Goal: Book appointment/travel/reservation

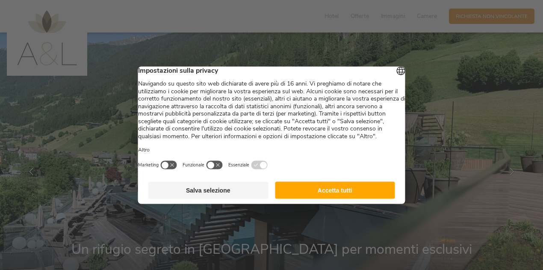
click at [369, 198] on button "Accetta tutti" at bounding box center [335, 189] width 120 height 17
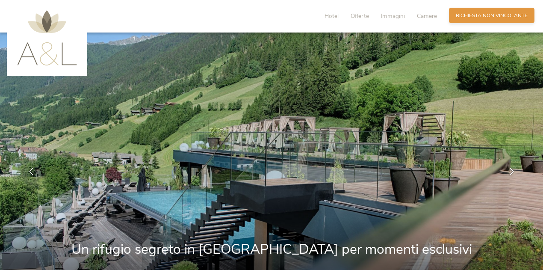
click at [480, 16] on span "Richiesta non vincolante" at bounding box center [492, 15] width 72 height 7
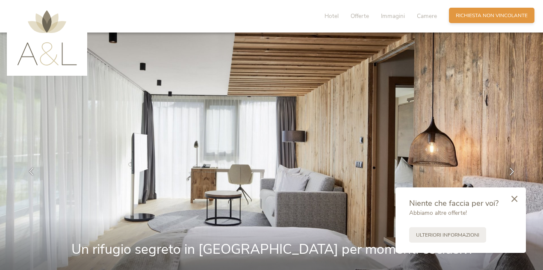
click at [493, 15] on span "Richiesta non vincolante" at bounding box center [492, 15] width 72 height 7
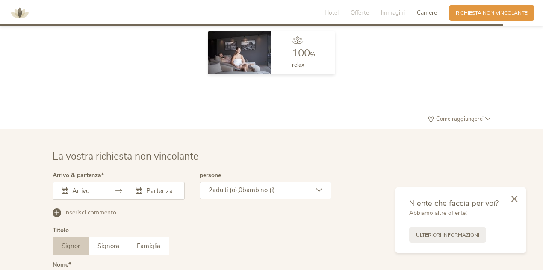
scroll to position [2095, 0]
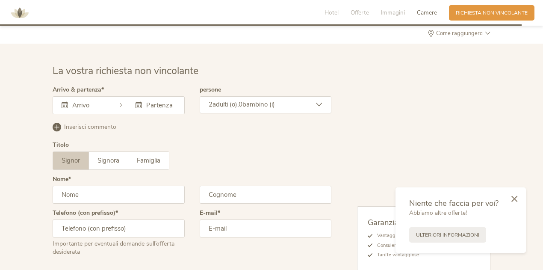
click at [118, 96] on div at bounding box center [119, 105] width 132 height 18
click at [115, 102] on icon at bounding box center [118, 105] width 6 height 6
click at [56, 96] on div at bounding box center [119, 105] width 132 height 18
click at [66, 102] on icon at bounding box center [65, 105] width 6 height 6
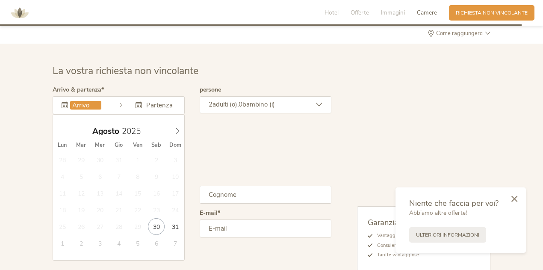
click at [91, 101] on input "text" at bounding box center [85, 105] width 31 height 9
click at [179, 128] on icon at bounding box center [177, 131] width 6 height 6
click at [146, 174] on div "29 30 1 2 3 4 5 6 7 8 9 10 11 12 13 14 15 16 17 18 19 20 21 22 23 24 25 26 27 2…" at bounding box center [119, 201] width 132 height 100
type input "[DATE]"
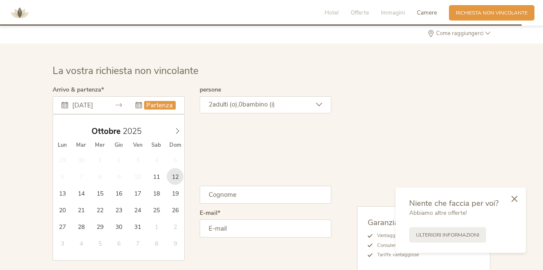
type input "[DATE]"
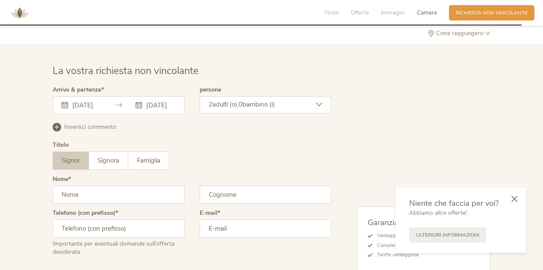
scroll to position [0, 0]
click at [64, 193] on input "text" at bounding box center [119, 195] width 132 height 18
type input "[PERSON_NAME]"
type input "Biasini"
type input "3491941613"
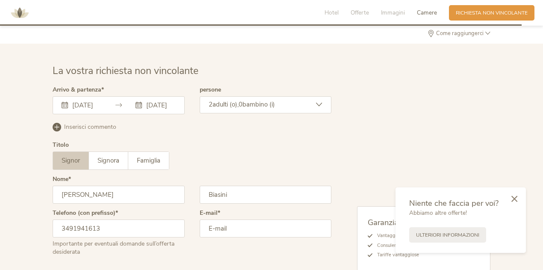
type input "[EMAIL_ADDRESS][DOMAIN_NAME]"
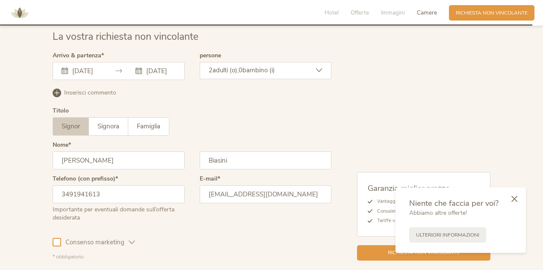
scroll to position [2138, 0]
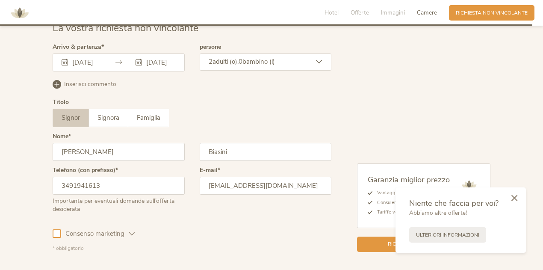
click at [516, 197] on icon at bounding box center [514, 197] width 6 height 6
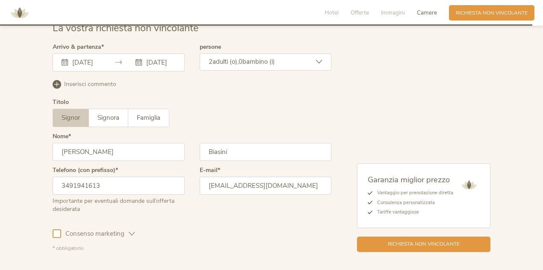
click at [54, 229] on div at bounding box center [57, 233] width 9 height 9
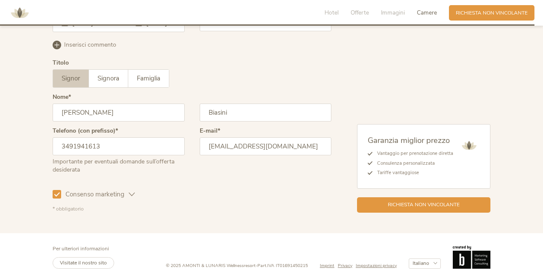
scroll to position [2181, 0]
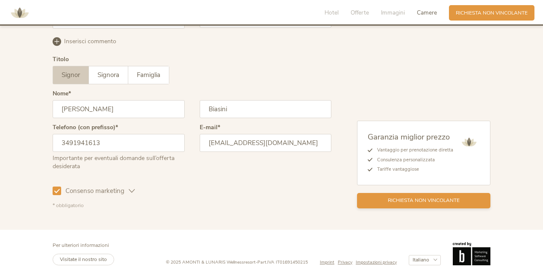
click at [400, 197] on span "Richiesta non vincolante" at bounding box center [424, 200] width 72 height 7
